Goal: Task Accomplishment & Management: Complete application form

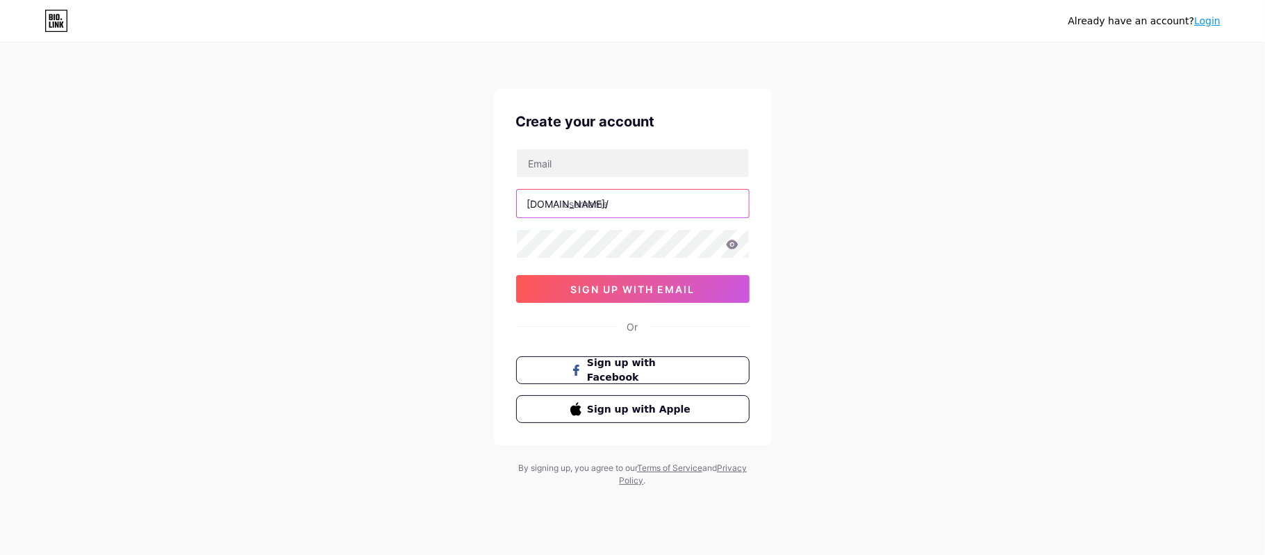
click at [588, 212] on input "text" at bounding box center [633, 204] width 232 height 28
click at [571, 178] on div "bio.link/ sign up with email" at bounding box center [632, 226] width 233 height 154
click at [564, 166] on input "text" at bounding box center [633, 163] width 232 height 28
click at [583, 149] on input "text" at bounding box center [633, 163] width 232 height 28
paste input "hoxige1802@knilok.com"
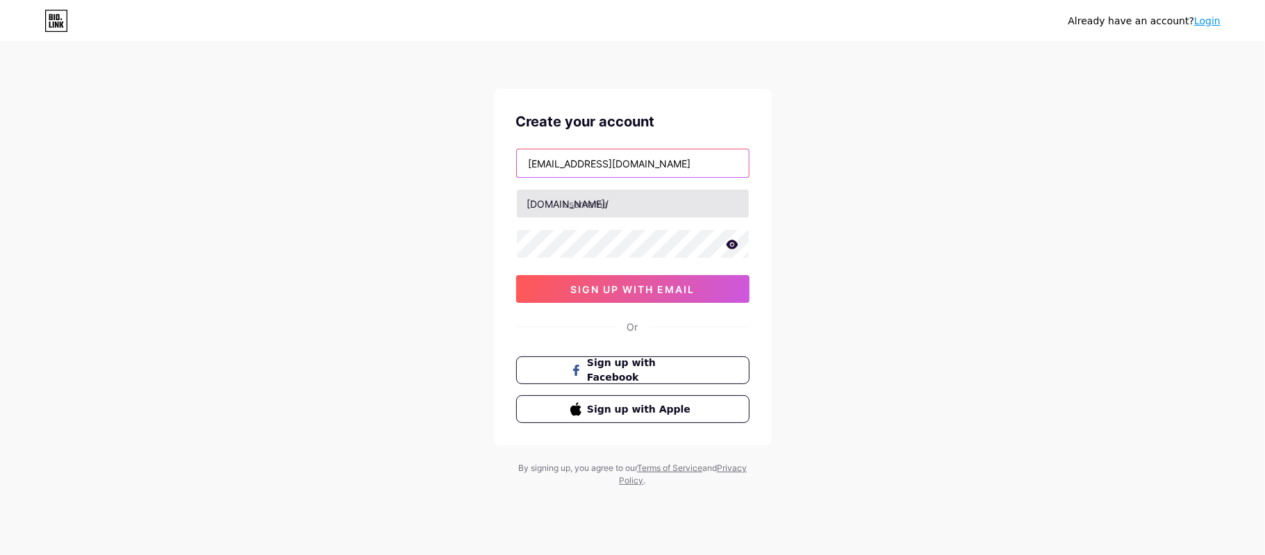
type input "hoxige1802@knilok.com"
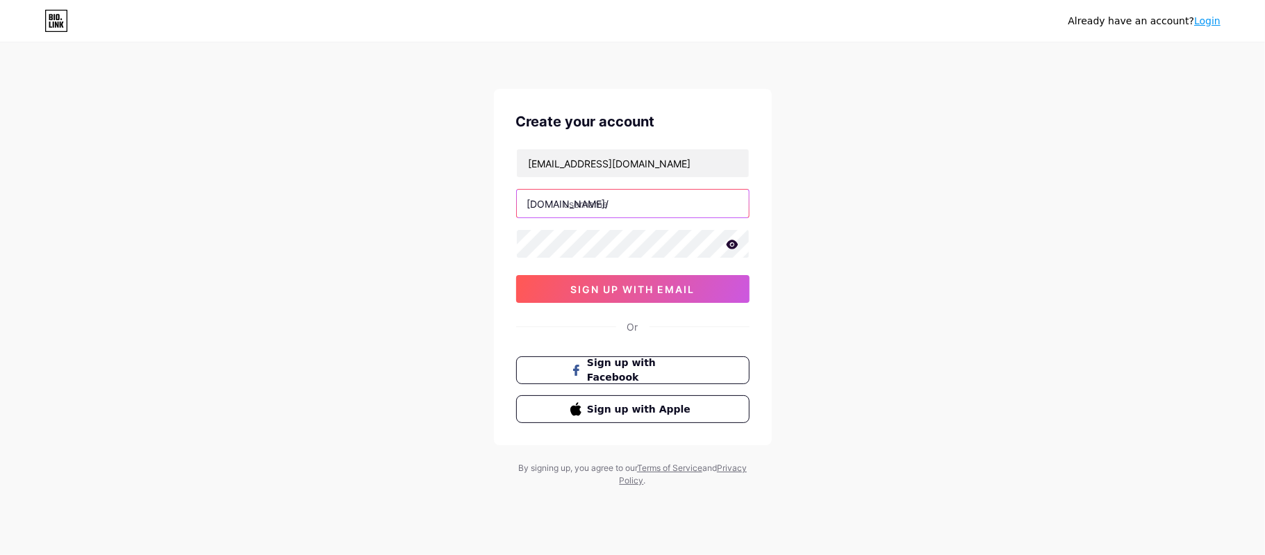
click at [576, 212] on input "text" at bounding box center [633, 204] width 232 height 28
type input "abbas41454"
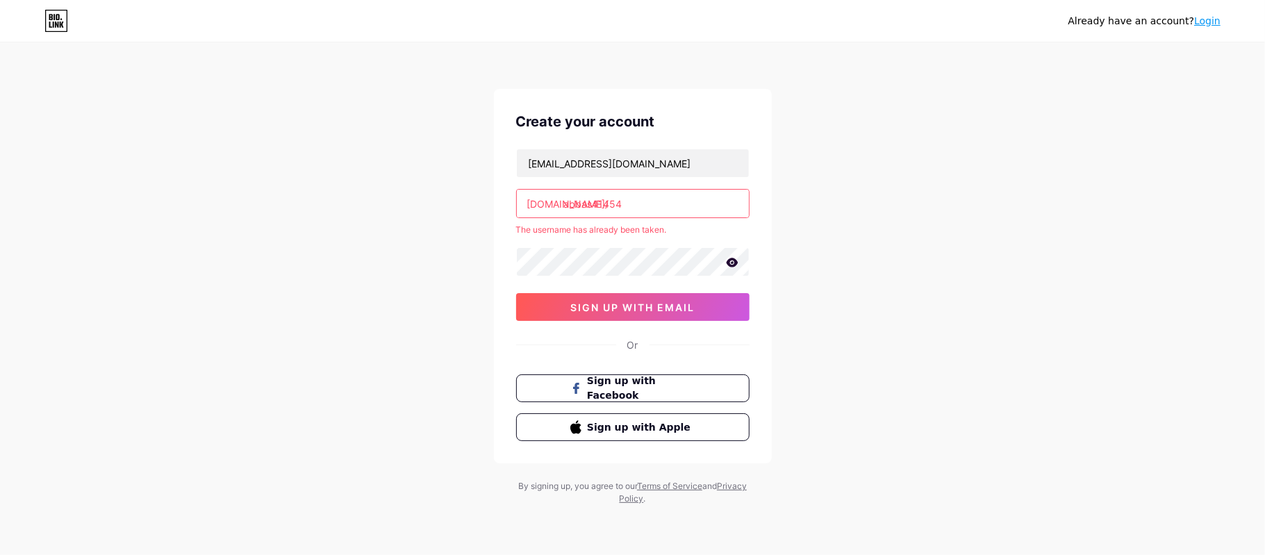
click at [624, 283] on div "hoxige1802@knilok.com bio.link/ abbas41454 The username has already been taken.…" at bounding box center [632, 235] width 233 height 172
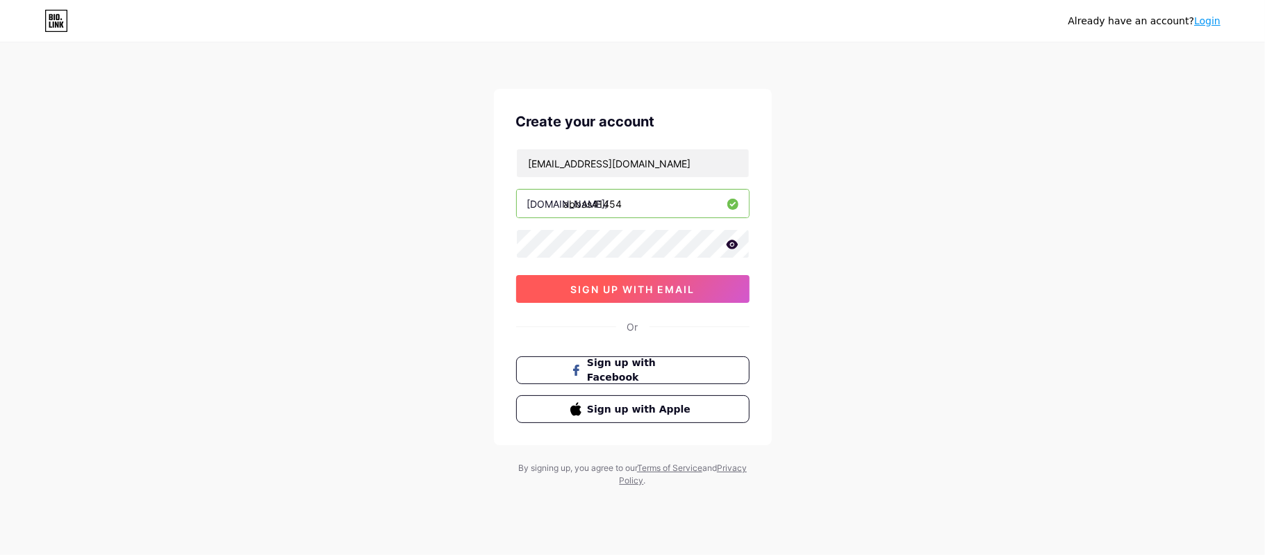
click at [618, 290] on span "sign up with email" at bounding box center [632, 289] width 124 height 12
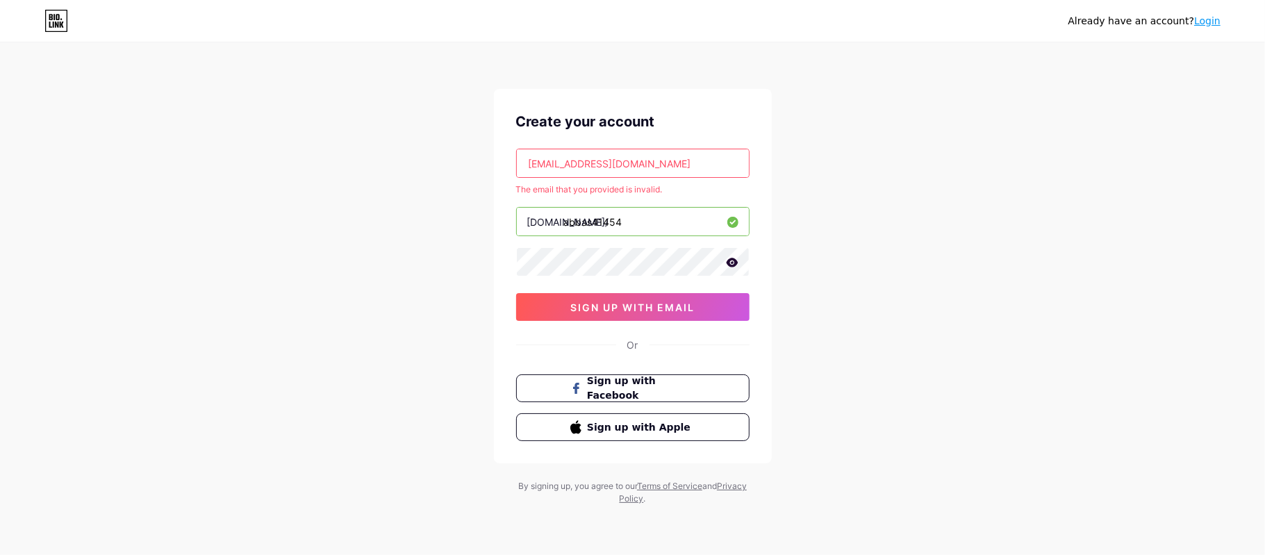
click at [607, 169] on input "hoxige1802@knilok.com" at bounding box center [633, 163] width 232 height 28
paste input "veg9n1wpk@jkotypc"
click at [624, 304] on span "sign up with email" at bounding box center [632, 307] width 124 height 12
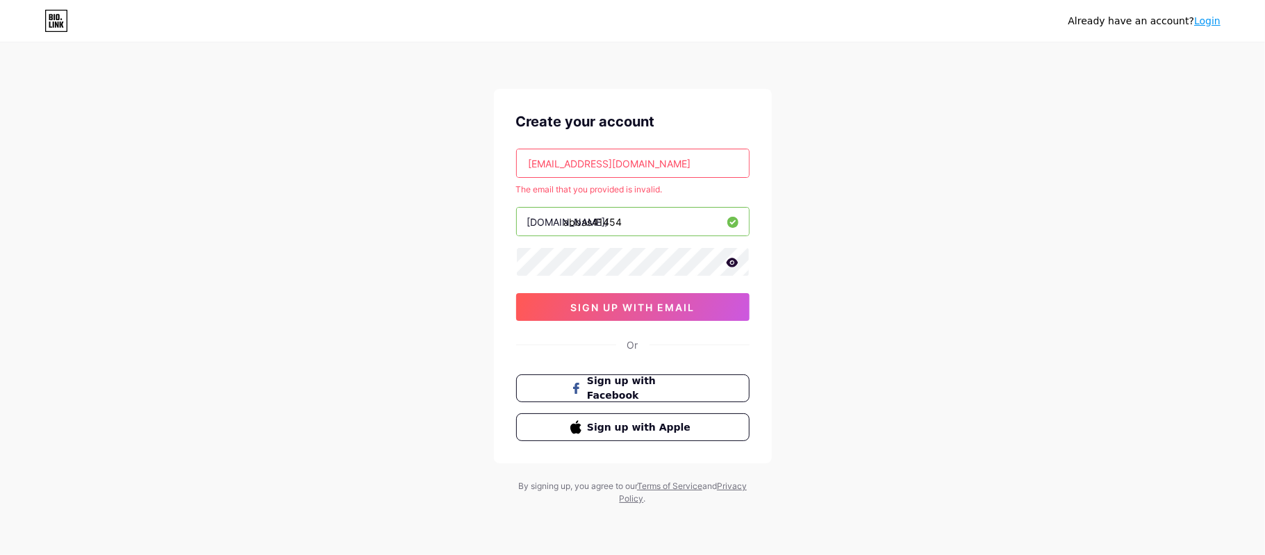
click at [651, 166] on input "hveg9n1wpk@jkotypc.com" at bounding box center [633, 163] width 232 height 28
paste input "zucyxuby@fxzig"
type input "zucyxuby@fxzig.com"
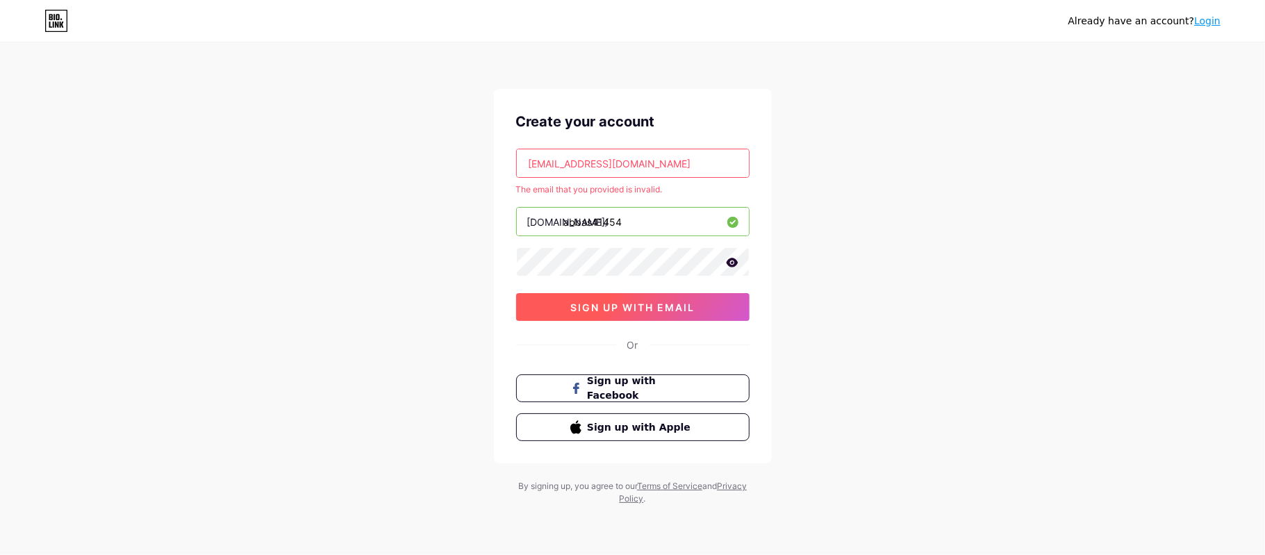
click at [651, 297] on button "sign up with email" at bounding box center [632, 307] width 233 height 28
click at [661, 176] on input "zucyxuby@fxzig.com" at bounding box center [633, 163] width 232 height 28
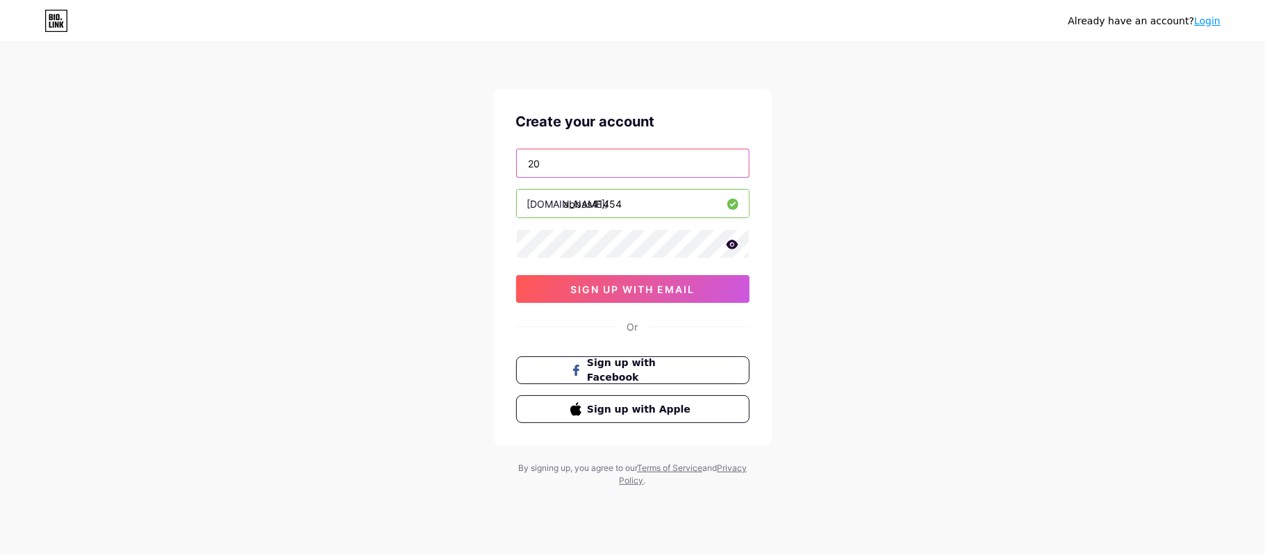
type input "2"
type input "[EMAIL_ADDRESS][DOMAIN_NAME]"
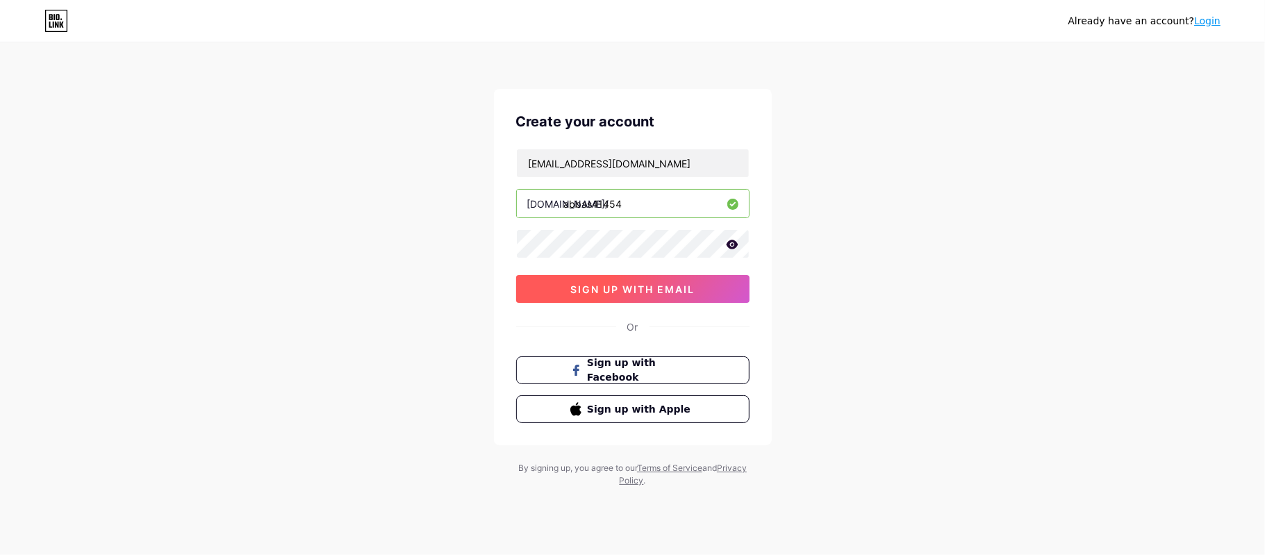
click at [645, 292] on span "sign up with email" at bounding box center [632, 289] width 124 height 12
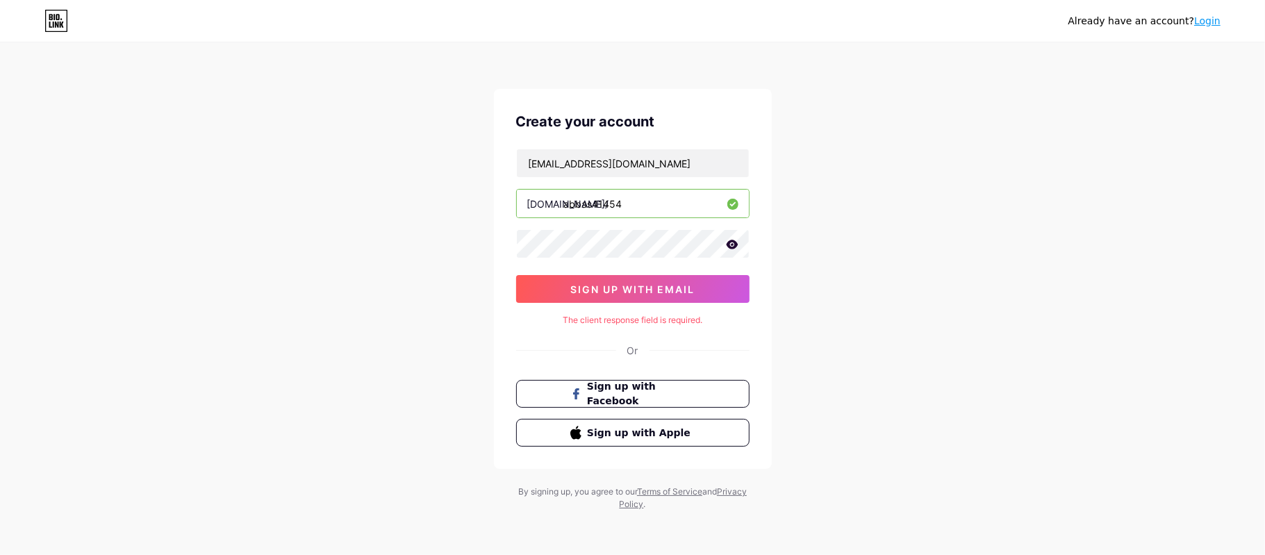
click at [731, 247] on icon at bounding box center [732, 244] width 12 height 9
click at [615, 285] on span "sign up with email" at bounding box center [632, 289] width 124 height 12
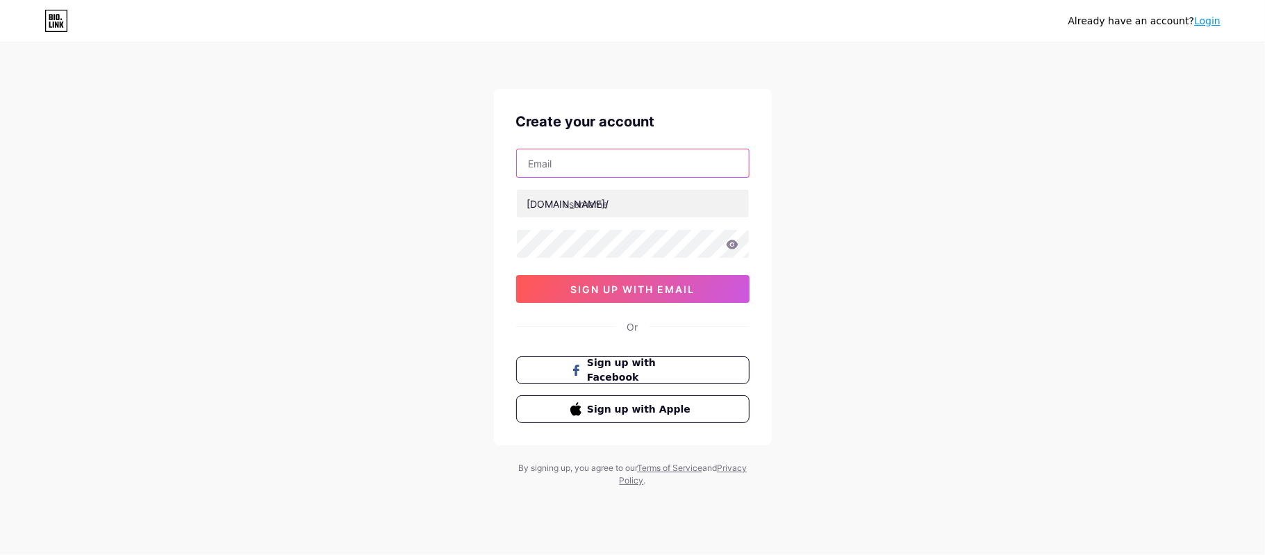
click at [564, 166] on input "text" at bounding box center [633, 163] width 232 height 28
type input "[EMAIL_ADDRESS][DOMAIN_NAME]"
type input "abbas5421"
